Goal: Check status: Check status

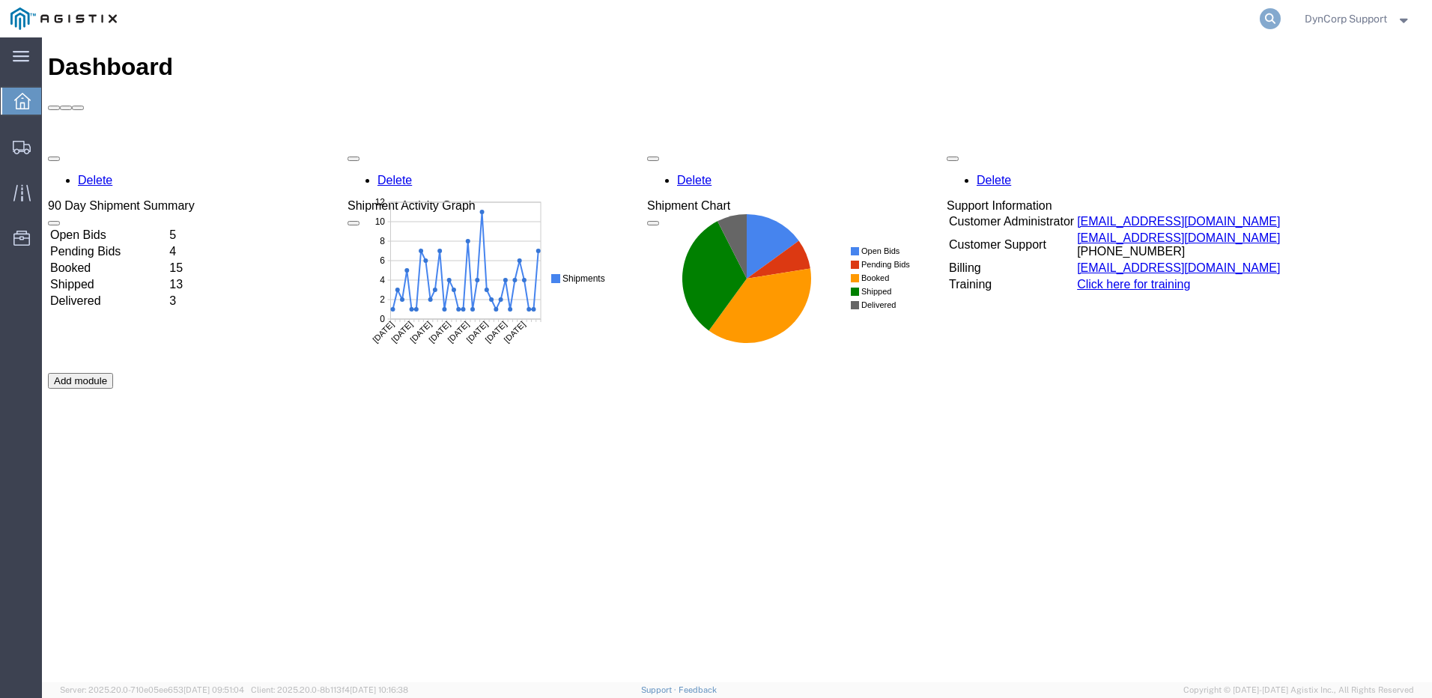
click at [1266, 17] on icon at bounding box center [1269, 18] width 21 height 21
paste input "56819996"
type input "56819996"
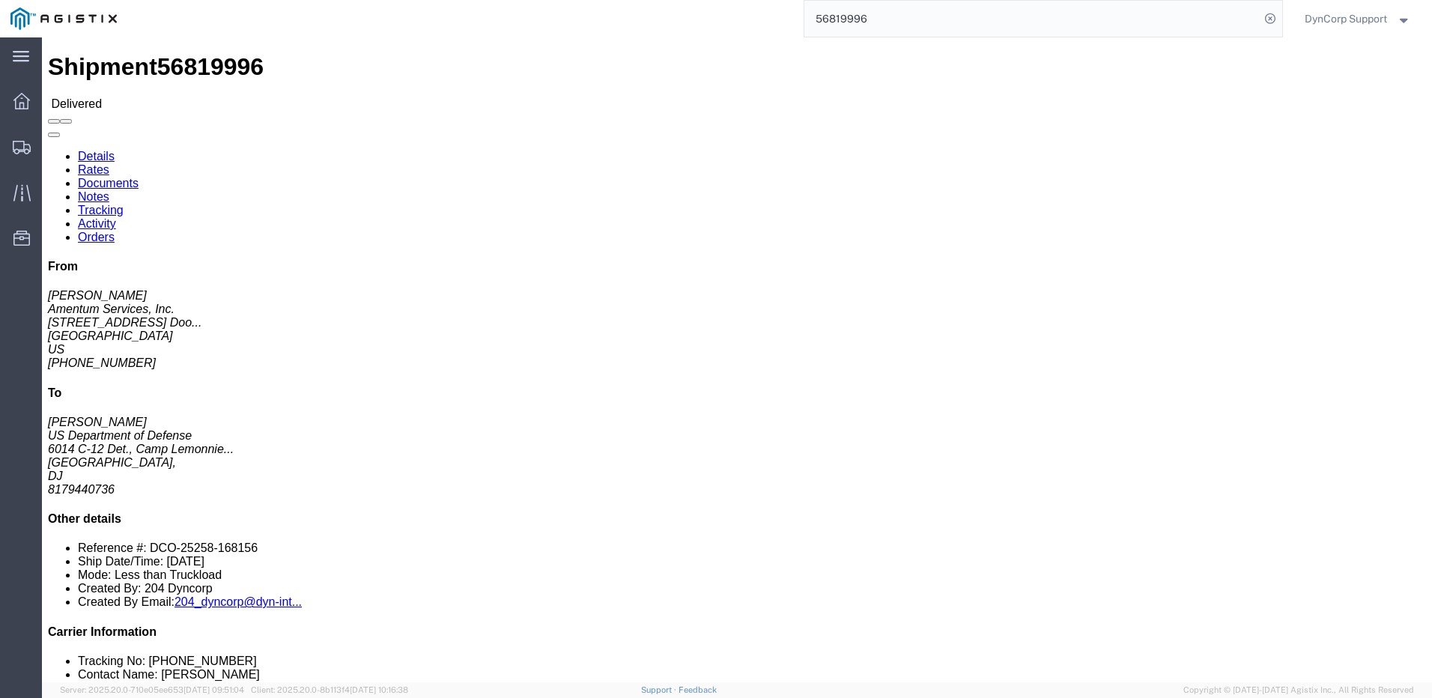
click link "Rates"
